Goal: Task Accomplishment & Management: Manage account settings

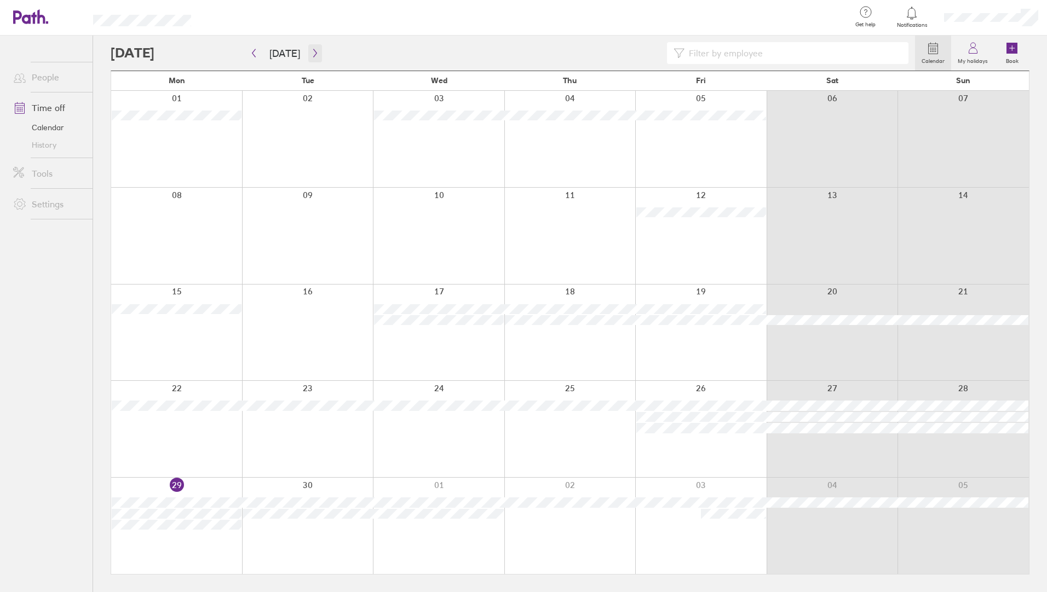
click at [317, 57] on button "button" at bounding box center [315, 53] width 14 height 18
